Goal: Task Accomplishment & Management: Use online tool/utility

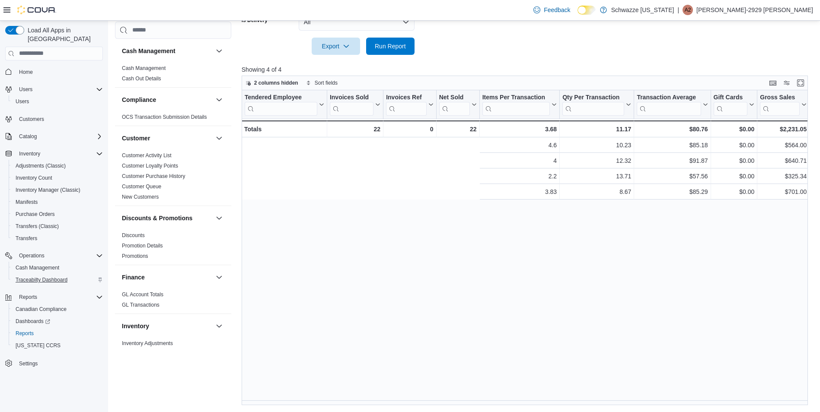
scroll to position [0, 345]
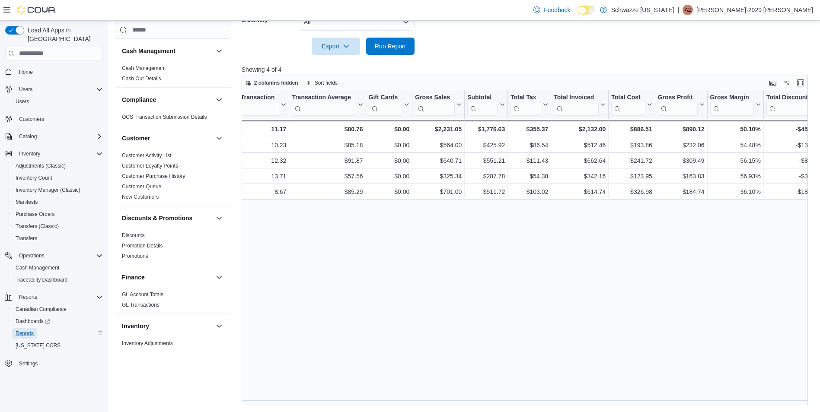
click at [32, 330] on span "Reports" at bounding box center [25, 333] width 18 height 7
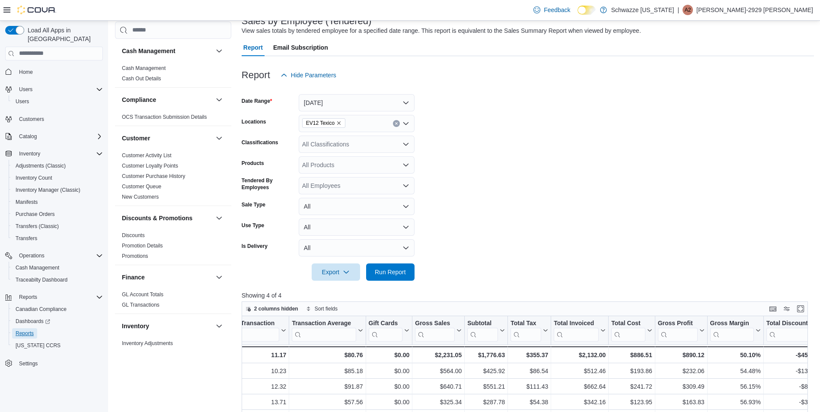
scroll to position [27, 0]
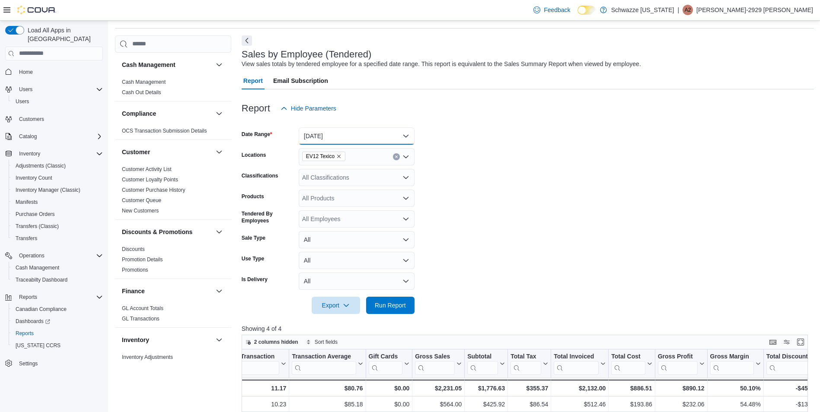
click at [401, 137] on button "[DATE]" at bounding box center [357, 136] width 116 height 17
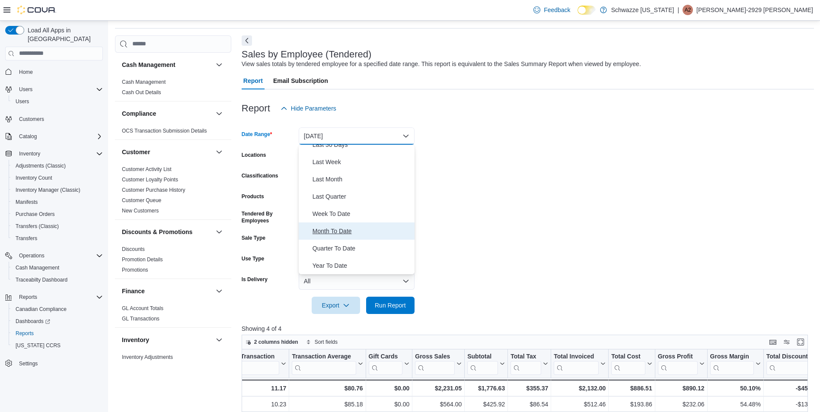
click at [347, 236] on button "Month To Date" at bounding box center [357, 231] width 116 height 17
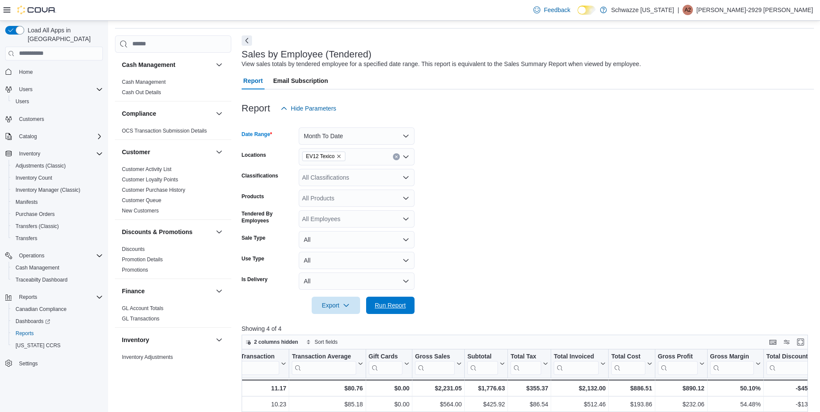
click at [401, 310] on span "Run Report" at bounding box center [390, 305] width 38 height 17
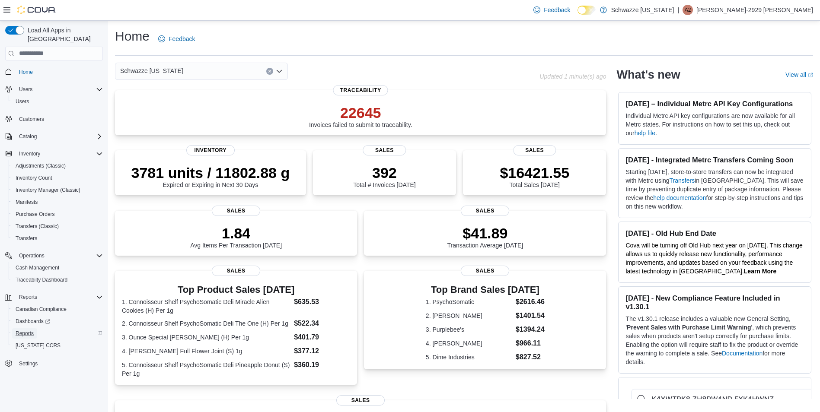
click at [36, 329] on link "Reports" at bounding box center [24, 334] width 25 height 10
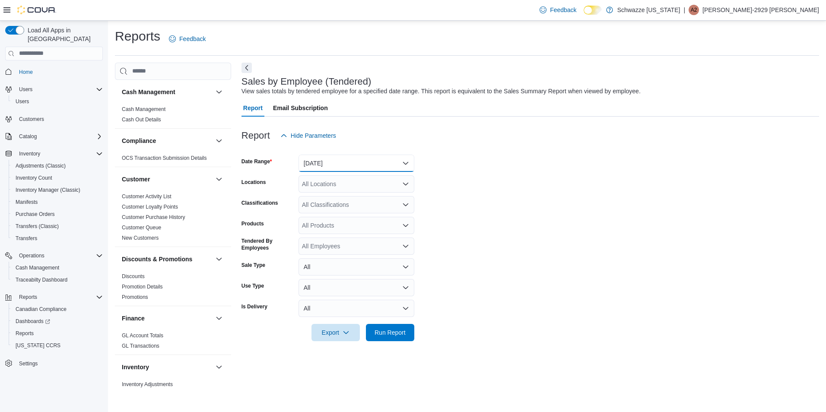
click at [400, 162] on button "[DATE]" at bounding box center [357, 163] width 116 height 17
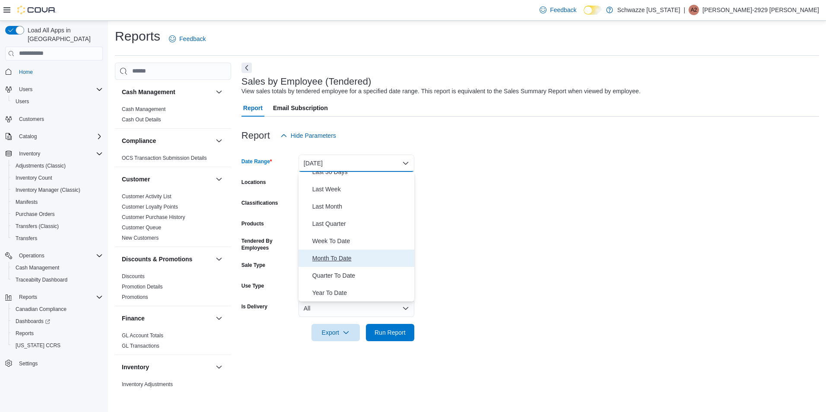
click at [335, 258] on span "Month To Date" at bounding box center [362, 258] width 99 height 10
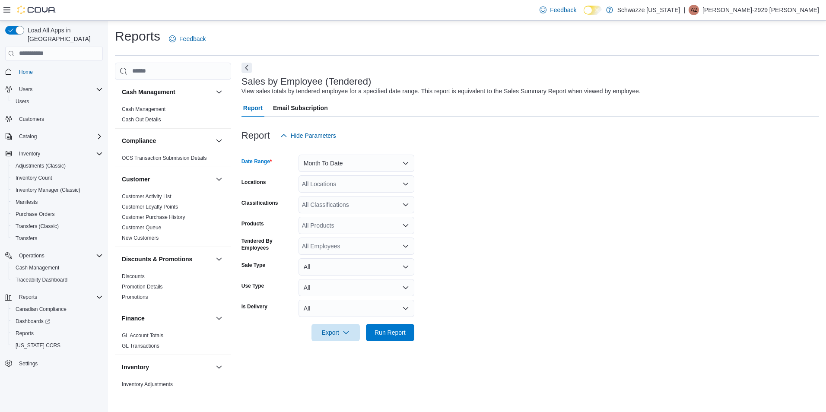
click at [346, 182] on div "All Locations" at bounding box center [357, 183] width 116 height 17
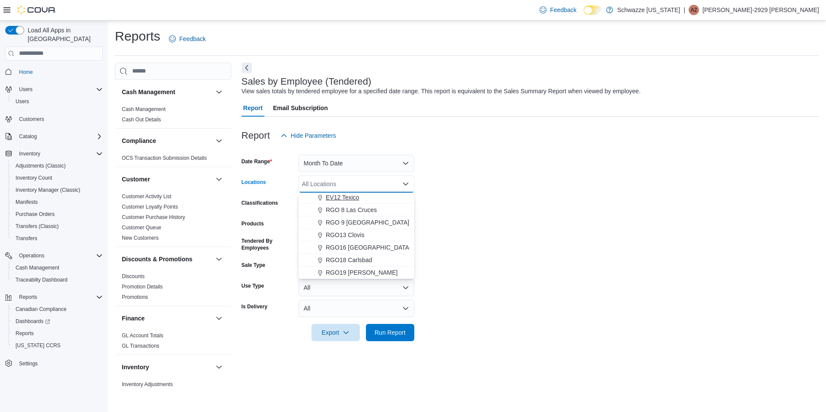
click at [351, 195] on span "EV12 Texico" at bounding box center [343, 197] width 34 height 9
click at [405, 334] on span "Run Report" at bounding box center [390, 332] width 31 height 9
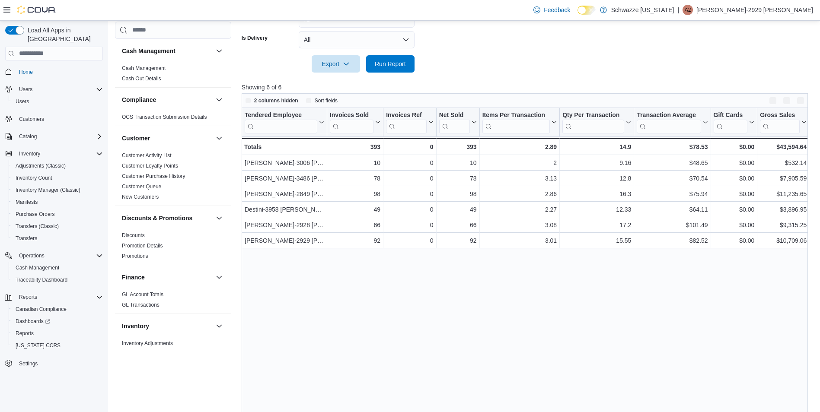
scroll to position [287, 0]
